Goal: Transaction & Acquisition: Purchase product/service

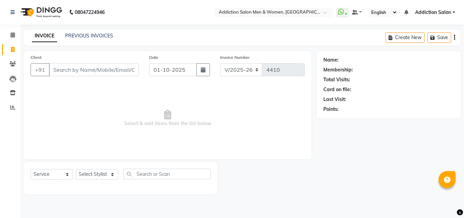
select select "6595"
select select "service"
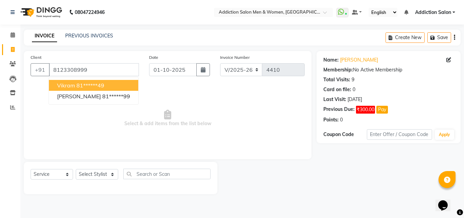
click at [95, 88] on ngb-highlight "81******49" at bounding box center [90, 85] width 28 height 7
type input "81******49"
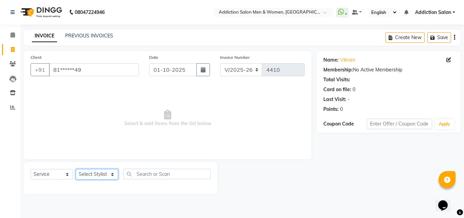
click at [94, 171] on select "Select Stylist Addiction Salon ANJALI BANSIKA [PERSON_NAME] [PERSON_NAME] [PERS…" at bounding box center [97, 174] width 42 height 11
select select "86847"
click at [76, 169] on select "Select Stylist Addiction Salon ANJALI BANSIKA [PERSON_NAME] [PERSON_NAME] [PERS…" at bounding box center [97, 174] width 42 height 11
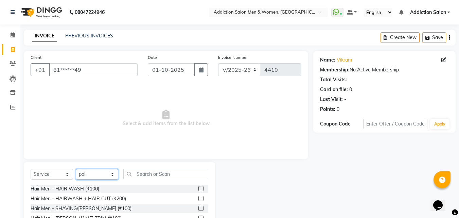
scroll to position [54, 0]
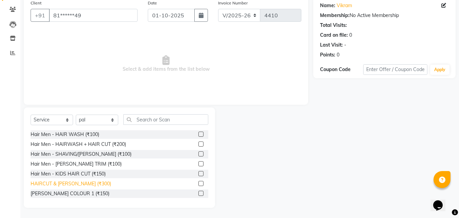
click at [86, 181] on div "HAIRCUT & [PERSON_NAME] (₹300)" at bounding box center [71, 183] width 80 height 7
checkbox input "false"
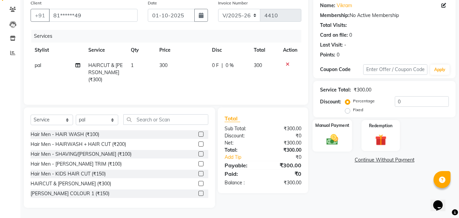
click at [330, 148] on div "Manual Payment" at bounding box center [332, 135] width 40 height 32
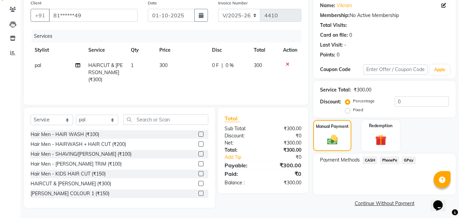
click at [371, 162] on span "CASH" at bounding box center [369, 160] width 15 height 8
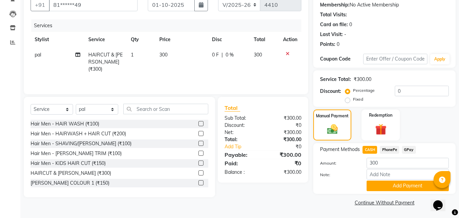
click at [385, 186] on button "Add Payment" at bounding box center [407, 185] width 82 height 11
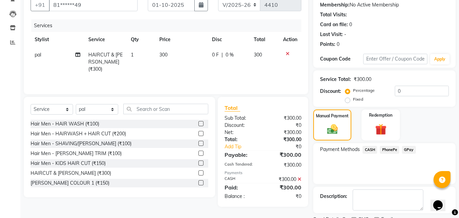
scroll to position [93, 0]
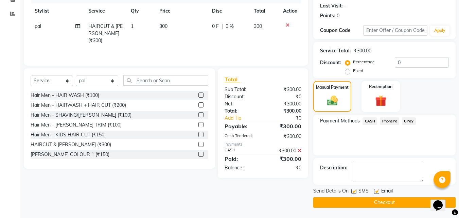
click at [382, 202] on button "Checkout" at bounding box center [384, 202] width 142 height 11
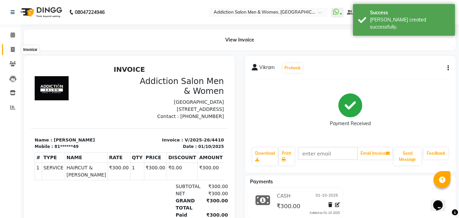
click at [15, 53] on span at bounding box center [13, 50] width 12 height 8
select select "service"
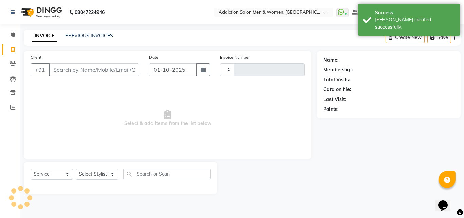
type input "4411"
select select "6595"
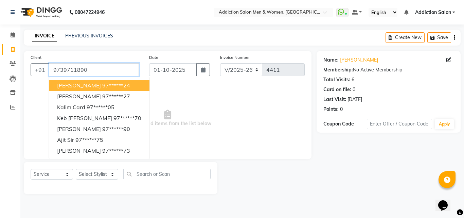
drag, startPoint x: 98, startPoint y: 71, endPoint x: 53, endPoint y: 79, distance: 46.0
click at [53, 76] on div "[PHONE_NUMBER] [PERSON_NAME] 97******24 Sunil Belgaum 97******27 Kalim Card 97*…" at bounding box center [85, 69] width 108 height 13
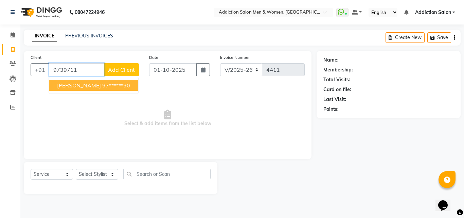
click at [73, 85] on span "[PERSON_NAME]" at bounding box center [79, 85] width 44 height 7
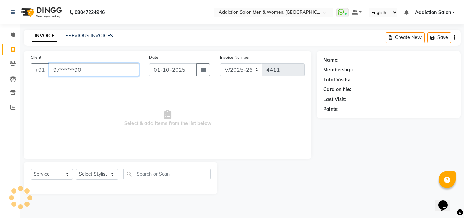
type input "97******90"
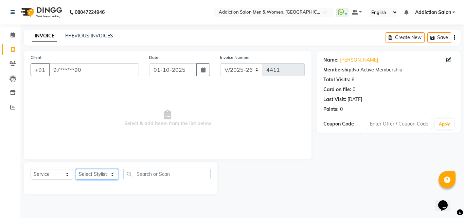
click at [93, 172] on select "Select Stylist Addiction Salon ANJALI BANSIKA [PERSON_NAME] [PERSON_NAME] [PERS…" at bounding box center [97, 174] width 42 height 11
select select "61697"
click at [76, 169] on select "Select Stylist Addiction Salon ANJALI BANSIKA [PERSON_NAME] [PERSON_NAME] [PERS…" at bounding box center [97, 174] width 42 height 11
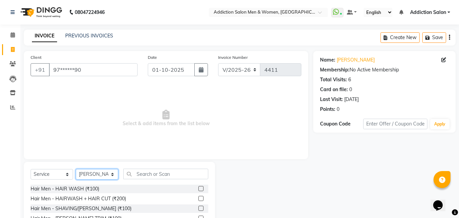
scroll to position [54, 0]
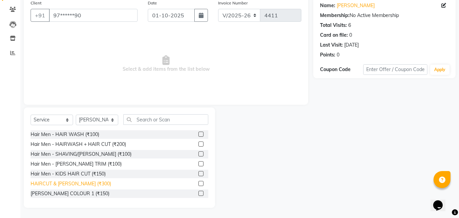
click at [80, 181] on div "HAIRCUT & [PERSON_NAME] (₹300)" at bounding box center [71, 183] width 80 height 7
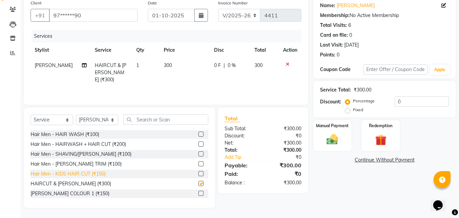
checkbox input "false"
click at [328, 141] on img at bounding box center [332, 139] width 19 height 14
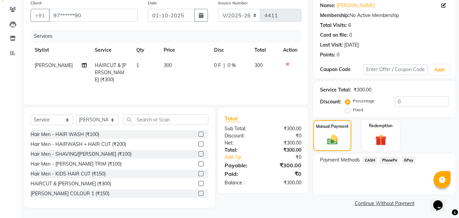
scroll to position [55, 0]
click at [375, 159] on span "CASH" at bounding box center [369, 160] width 15 height 8
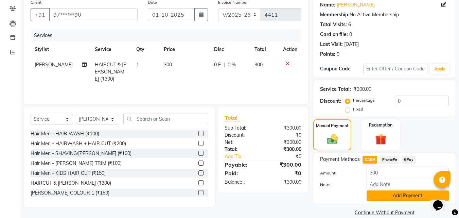
click at [398, 197] on button "Add Payment" at bounding box center [407, 195] width 82 height 11
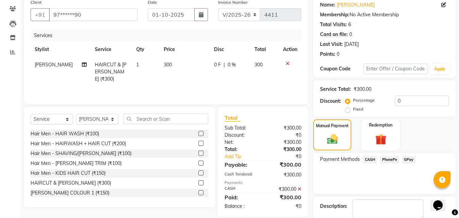
scroll to position [93, 0]
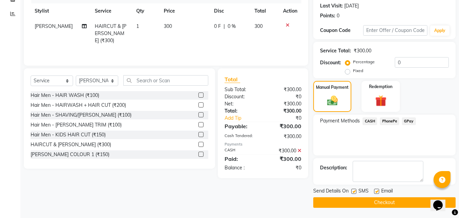
click at [390, 198] on button "Checkout" at bounding box center [384, 202] width 142 height 11
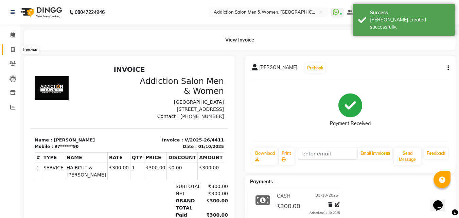
click at [14, 49] on icon at bounding box center [13, 49] width 4 height 5
select select "service"
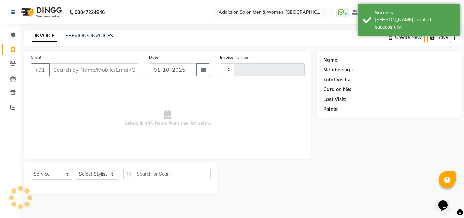
type input "4412"
select select "6595"
click at [57, 73] on input "Client" at bounding box center [94, 69] width 90 height 13
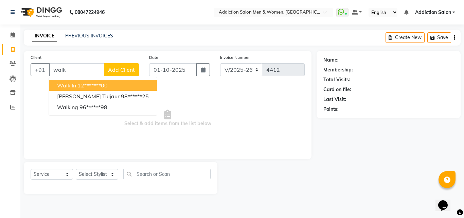
click at [79, 90] on button "Walk In 12*******00" at bounding box center [103, 85] width 108 height 11
type input "12*******00"
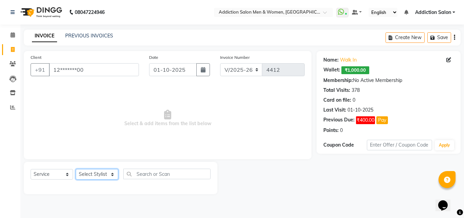
click at [89, 170] on select "Select Stylist Addiction Salon ANJALI BANSIKA [PERSON_NAME] [PERSON_NAME] [PERS…" at bounding box center [97, 174] width 42 height 11
select select "86847"
click at [76, 169] on select "Select Stylist Addiction Salon ANJALI BANSIKA [PERSON_NAME] [PERSON_NAME] [PERS…" at bounding box center [97, 174] width 42 height 11
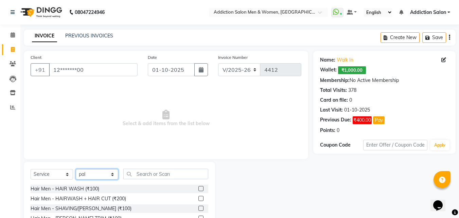
scroll to position [54, 0]
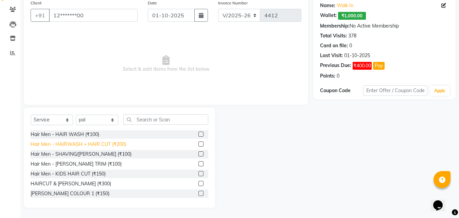
click at [100, 145] on div "Hair Men - HAIRWASH + HAIR CUT (₹200)" at bounding box center [78, 144] width 95 height 7
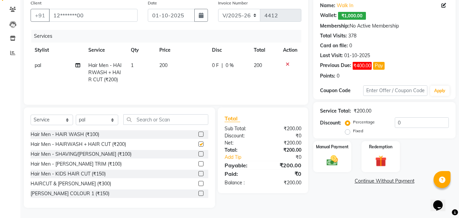
checkbox input "false"
click at [319, 148] on label "Manual Payment" at bounding box center [332, 146] width 34 height 6
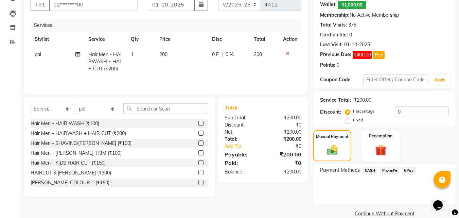
scroll to position [76, 0]
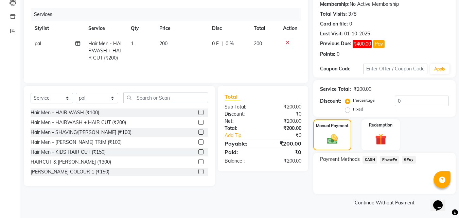
click at [369, 160] on span "CASH" at bounding box center [369, 160] width 15 height 8
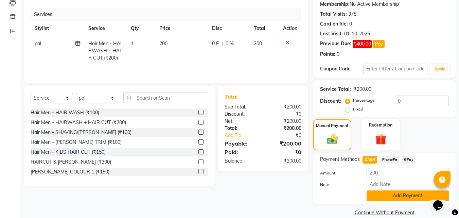
click at [384, 195] on button "Add Payment" at bounding box center [407, 195] width 82 height 11
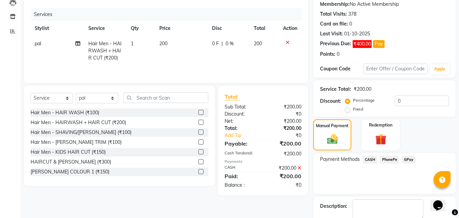
scroll to position [114, 0]
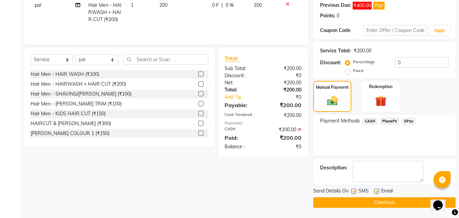
click at [352, 193] on label at bounding box center [353, 190] width 5 height 5
click at [352, 193] on input "checkbox" at bounding box center [353, 191] width 4 height 4
checkbox input "false"
click at [376, 191] on label at bounding box center [376, 190] width 5 height 5
click at [376, 191] on input "checkbox" at bounding box center [376, 191] width 4 height 4
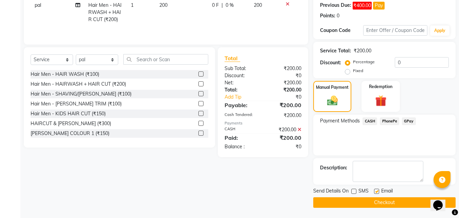
checkbox input "false"
click at [374, 201] on button "Checkout" at bounding box center [384, 202] width 142 height 11
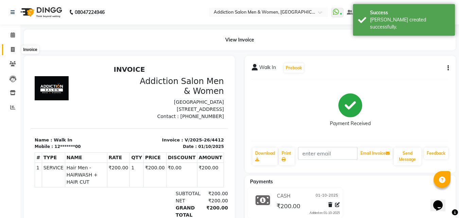
click at [14, 53] on span at bounding box center [13, 50] width 12 height 8
select select "6595"
select select "service"
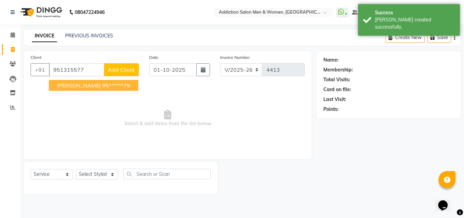
click at [83, 82] on span "[PERSON_NAME]" at bounding box center [79, 85] width 44 height 7
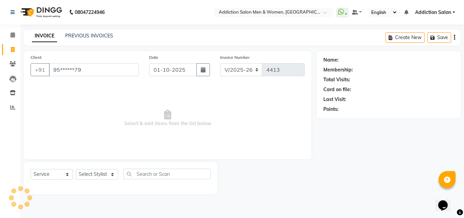
type input "95******79"
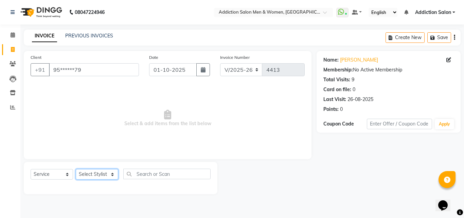
click at [103, 175] on select "Select Stylist Addiction Salon ANJALI BANSIKA [PERSON_NAME] [PERSON_NAME] [PERS…" at bounding box center [97, 174] width 42 height 11
select select "67107"
click at [76, 169] on select "Select Stylist Addiction Salon ANJALI BANSIKA [PERSON_NAME] [PERSON_NAME] [PERS…" at bounding box center [97, 174] width 42 height 11
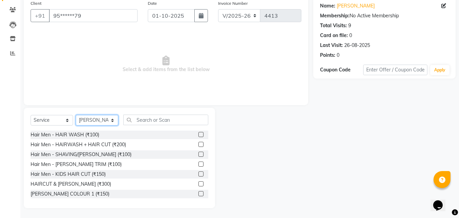
scroll to position [54, 0]
click at [83, 180] on div "HAIRCUT & [PERSON_NAME] (₹300)" at bounding box center [71, 183] width 80 height 7
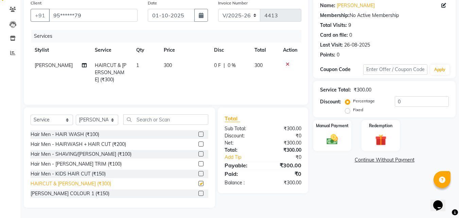
checkbox input "false"
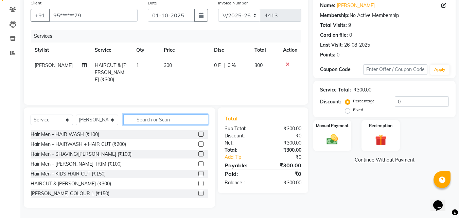
click at [144, 120] on input "text" at bounding box center [165, 119] width 85 height 11
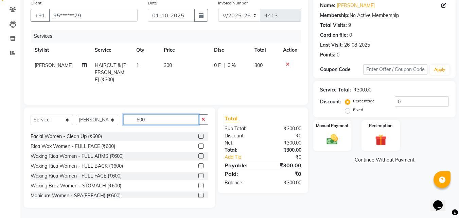
scroll to position [168, 0]
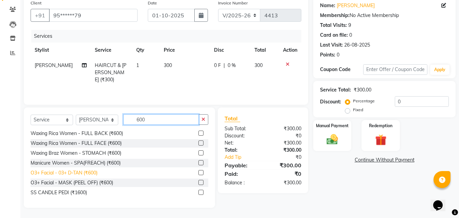
type input "600"
click at [76, 174] on div "O3+ Facial - 03+ D-TAN (₹600)" at bounding box center [64, 172] width 67 height 7
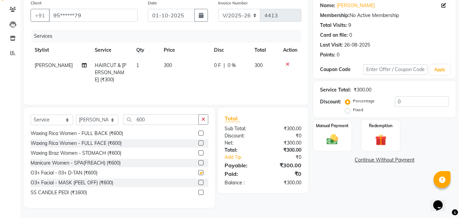
checkbox input "false"
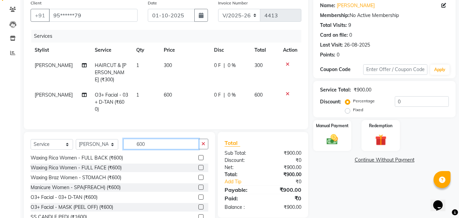
drag, startPoint x: 156, startPoint y: 143, endPoint x: 123, endPoint y: 144, distance: 33.0
click at [130, 145] on input "600" at bounding box center [160, 144] width 75 height 11
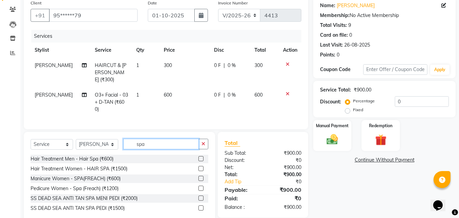
scroll to position [68, 0]
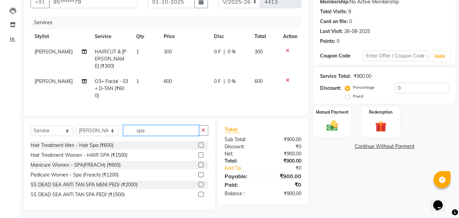
drag, startPoint x: 154, startPoint y: 130, endPoint x: 119, endPoint y: 127, distance: 34.7
click at [119, 127] on div "Select Service Product Membership Package Voucher Prepaid Gift Card Select Styl…" at bounding box center [120, 133] width 178 height 16
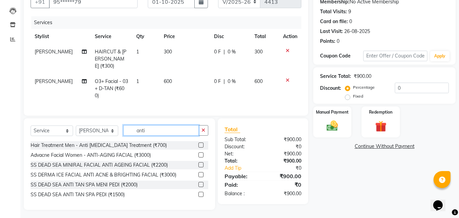
type input "anti"
click at [199, 142] on label at bounding box center [200, 144] width 5 height 5
click at [199, 143] on input "checkbox" at bounding box center [200, 145] width 4 height 4
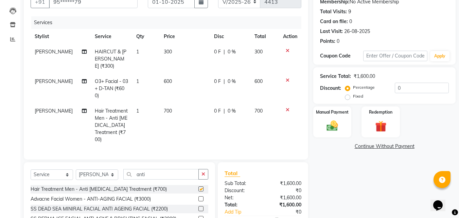
checkbox input "false"
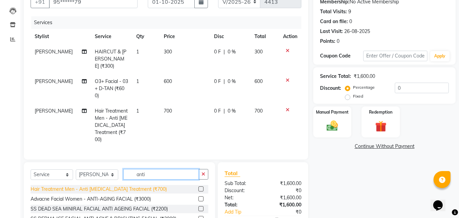
drag, startPoint x: 151, startPoint y: 164, endPoint x: 104, endPoint y: 177, distance: 48.1
click at [104, 177] on div "Select Service Product Membership Package Voucher Prepaid Gift Card Select Styl…" at bounding box center [119, 207] width 191 height 91
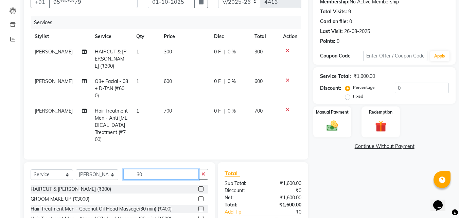
type input "300"
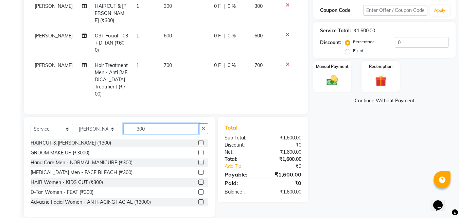
scroll to position [0, 0]
drag, startPoint x: 145, startPoint y: 120, endPoint x: 131, endPoint y: 119, distance: 13.7
click at [131, 123] on input "300" at bounding box center [160, 128] width 75 height 11
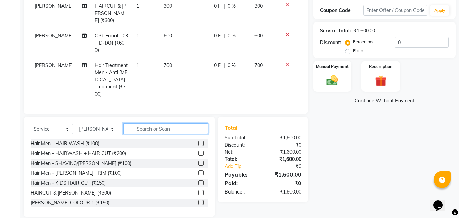
scroll to position [46, 0]
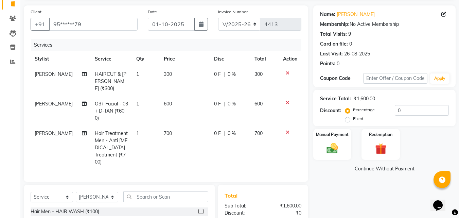
click at [173, 126] on td "700" at bounding box center [185, 148] width 50 height 44
select select "67107"
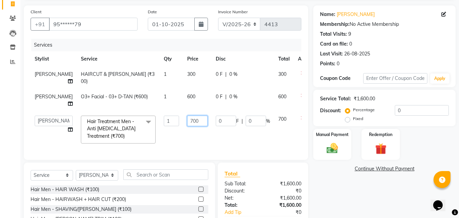
click at [187, 121] on input "700" at bounding box center [197, 120] width 20 height 11
type input "1000"
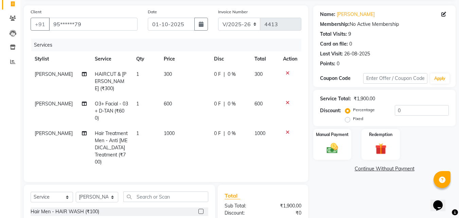
click at [204, 136] on tr "KARAN Hair Treatment Men - Anti [MEDICAL_DATA] Treatment (₹700) 1 1000 0 F | 0 …" at bounding box center [166, 148] width 271 height 44
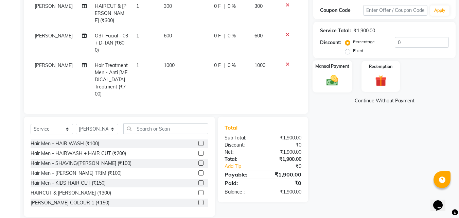
click at [330, 81] on img at bounding box center [332, 80] width 19 height 14
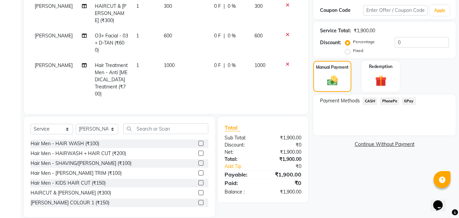
click at [389, 103] on span "PhonePe" at bounding box center [389, 101] width 19 height 8
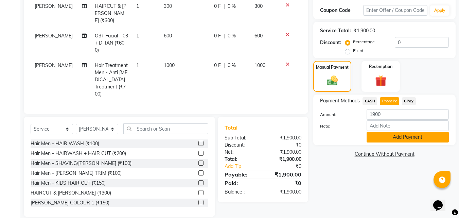
click at [387, 137] on button "Add Payment" at bounding box center [407, 137] width 82 height 11
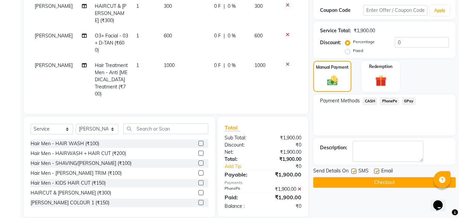
click at [356, 169] on label at bounding box center [353, 170] width 5 height 5
click at [356, 169] on input "checkbox" at bounding box center [353, 171] width 4 height 4
checkbox input "false"
click at [376, 169] on label at bounding box center [376, 170] width 5 height 5
click at [376, 169] on input "checkbox" at bounding box center [376, 171] width 4 height 4
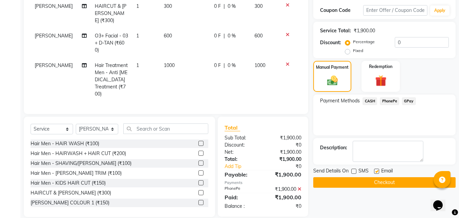
checkbox input "false"
click at [375, 179] on button "Checkout" at bounding box center [384, 182] width 142 height 11
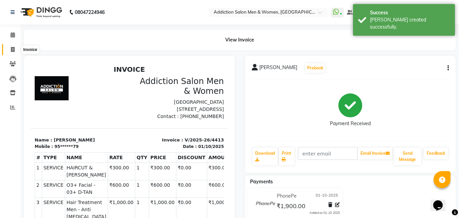
drag, startPoint x: 13, startPoint y: 51, endPoint x: 11, endPoint y: 54, distance: 3.5
click at [13, 51] on icon at bounding box center [13, 49] width 4 height 5
select select "service"
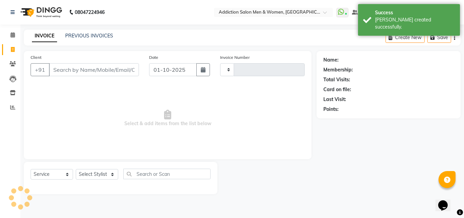
type input "4414"
select select "6595"
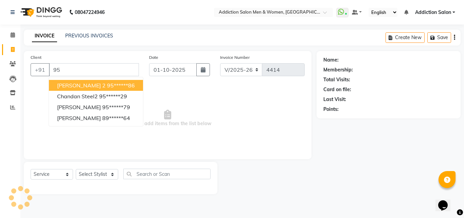
type input "9"
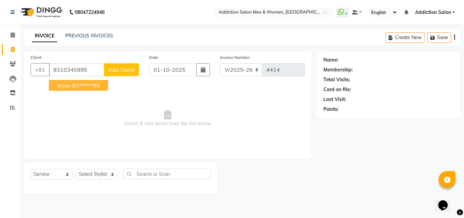
type input "8310340995"
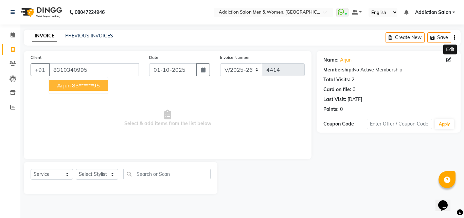
click at [447, 59] on icon at bounding box center [448, 59] width 5 height 5
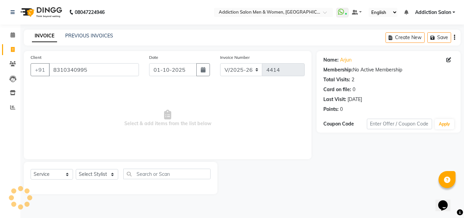
select select "[DEMOGRAPHIC_DATA]"
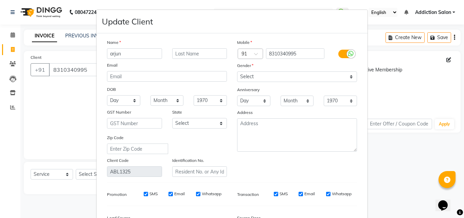
drag, startPoint x: 136, startPoint y: 57, endPoint x: 93, endPoint y: 54, distance: 42.5
click at [93, 54] on ngb-modal-window "Update Client Name arjun Email DOB Day 01 02 03 04 05 06 07 08 09 10 11 12 13 1…" at bounding box center [232, 109] width 464 height 218
type input "u"
type input "Umair"
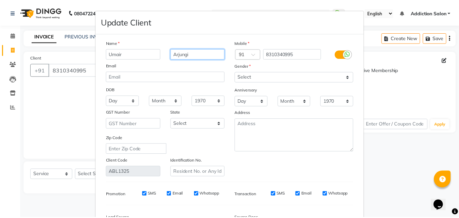
scroll to position [84, 0]
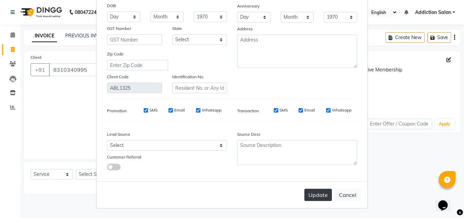
type input "Arjungi"
click at [305, 193] on button "Update" at bounding box center [318, 194] width 28 height 12
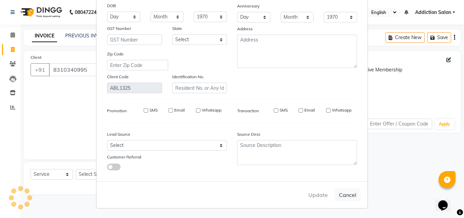
type input "83******95"
select select
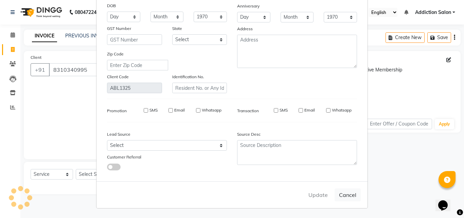
select select
checkbox input "false"
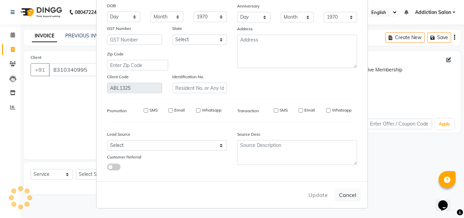
checkbox input "false"
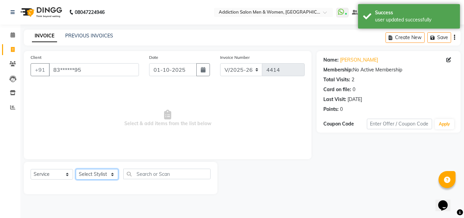
click at [105, 171] on select "Select Stylist Addiction Salon ANJALI BANSIKA [PERSON_NAME] [PERSON_NAME] [PERS…" at bounding box center [97, 174] width 42 height 11
select select "50850"
click at [76, 169] on select "Select Stylist Addiction Salon ANJALI BANSIKA [PERSON_NAME] [PERSON_NAME] [PERS…" at bounding box center [97, 174] width 42 height 11
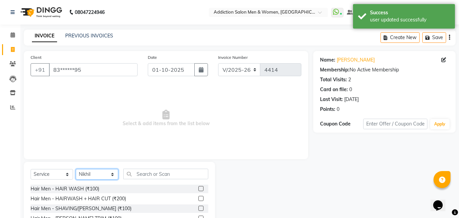
scroll to position [54, 0]
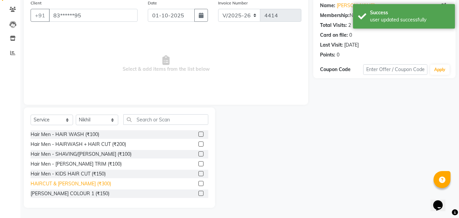
click at [80, 183] on div "HAIRCUT & [PERSON_NAME] (₹300)" at bounding box center [71, 183] width 80 height 7
checkbox input "false"
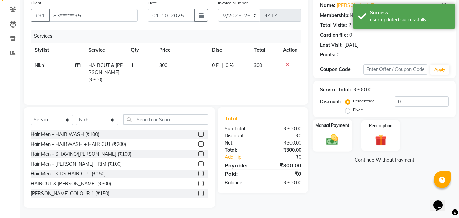
click at [326, 143] on img at bounding box center [332, 139] width 19 height 14
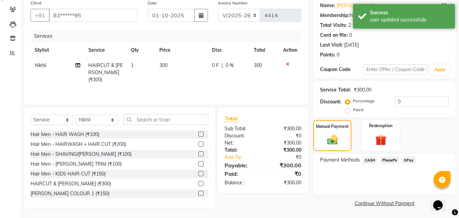
click at [384, 159] on span "PhonePe" at bounding box center [389, 160] width 19 height 8
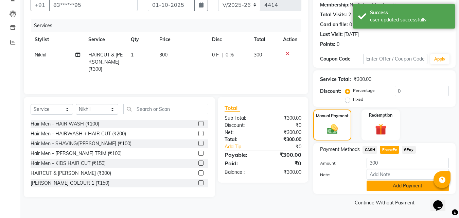
click at [385, 189] on button "Add Payment" at bounding box center [407, 185] width 82 height 11
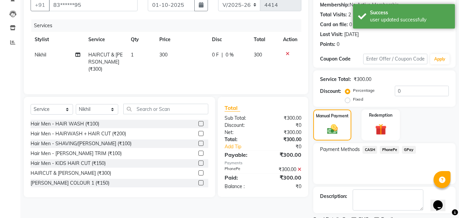
scroll to position [93, 0]
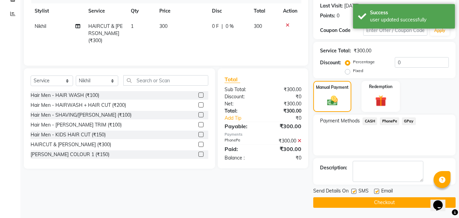
click at [372, 199] on button "Checkout" at bounding box center [384, 202] width 142 height 11
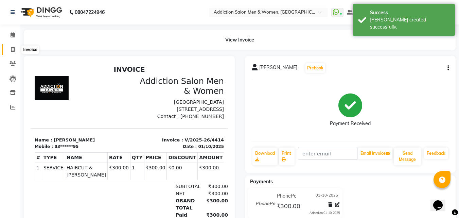
click at [11, 52] on icon at bounding box center [13, 49] width 4 height 5
select select "service"
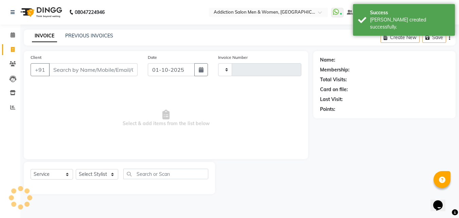
type input "4415"
select select "6595"
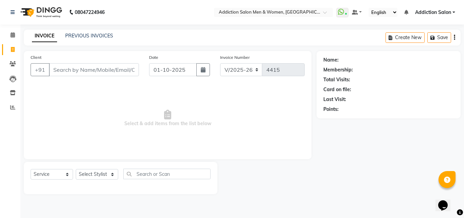
click at [437, 11] on span "Addiction Salon" at bounding box center [433, 12] width 36 height 7
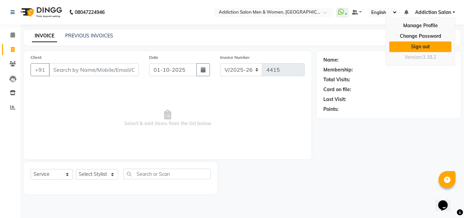
click at [421, 49] on link "Sign out" at bounding box center [420, 46] width 62 height 11
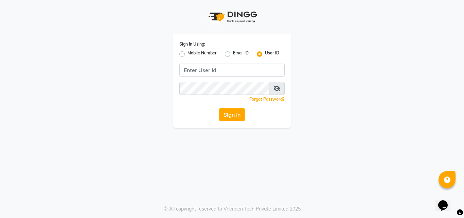
click at [187, 53] on label "Mobile Number" at bounding box center [201, 54] width 29 height 8
click at [187, 53] on input "Mobile Number" at bounding box center [189, 52] width 4 height 4
radio input "true"
radio input "false"
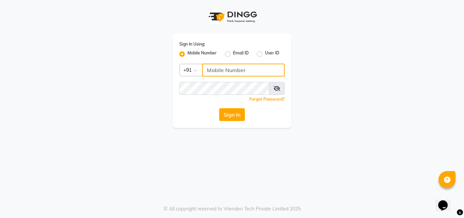
click at [217, 74] on input "Username" at bounding box center [243, 70] width 83 height 13
type input "8"
type input "7760346899"
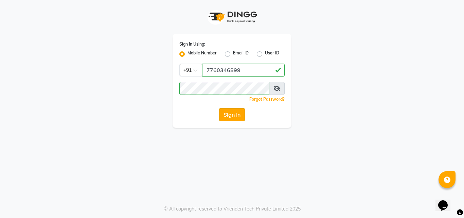
click at [233, 116] on button "Sign In" at bounding box center [232, 114] width 26 height 13
